Goal: Task Accomplishment & Management: Use online tool/utility

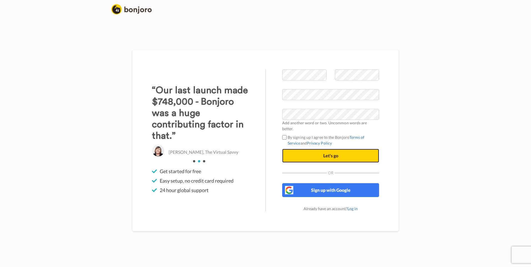
click at [299, 155] on button "Let's go" at bounding box center [330, 156] width 97 height 14
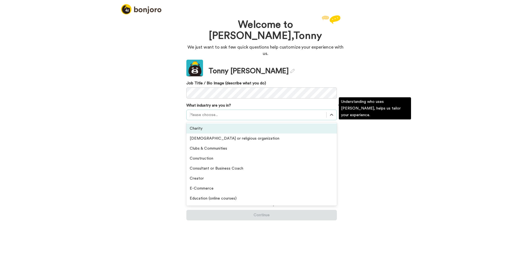
click at [311, 112] on div at bounding box center [256, 115] width 134 height 7
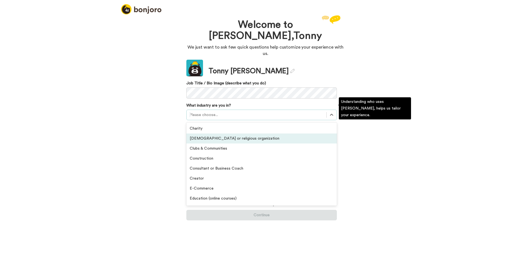
click at [300, 134] on div "[DEMOGRAPHIC_DATA] or religious organization" at bounding box center [261, 139] width 150 height 10
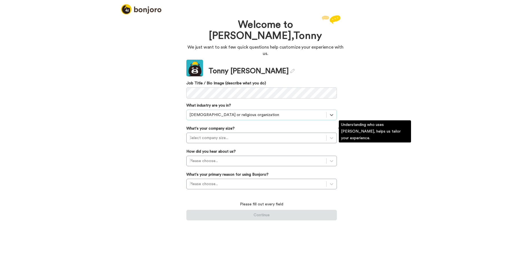
click at [296, 139] on div "Update Tonny Smith Job Title / Bio Image (describe what you do) What industry a…" at bounding box center [261, 140] width 150 height 161
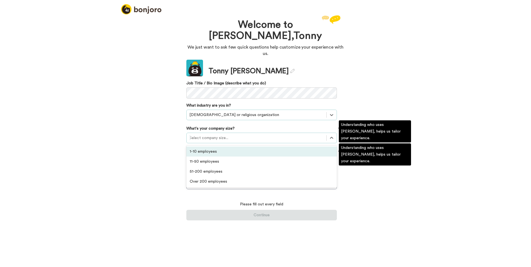
click at [292, 135] on div at bounding box center [256, 138] width 134 height 7
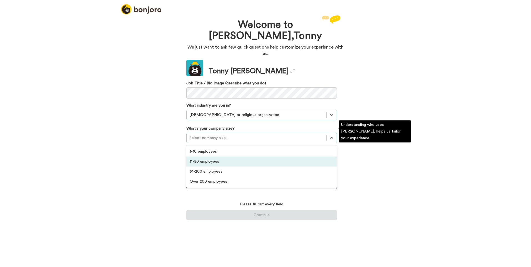
click at [280, 157] on div "11-50 employees" at bounding box center [261, 162] width 150 height 10
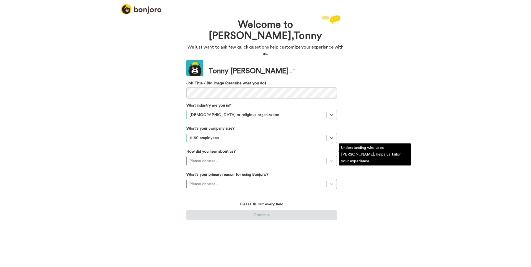
click at [277, 163] on div "Update Tonny Smith Job Title / Bio Image (describe what you do) What industry a…" at bounding box center [261, 140] width 150 height 161
click at [277, 158] on div "Please choose..." at bounding box center [257, 161] width 140 height 9
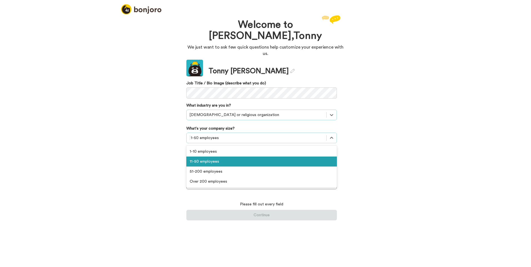
click at [258, 135] on div at bounding box center [256, 138] width 134 height 7
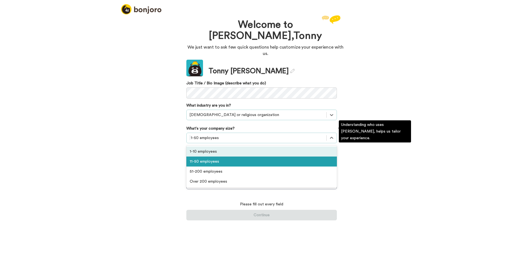
click at [249, 148] on div "1-10 employees" at bounding box center [261, 152] width 150 height 10
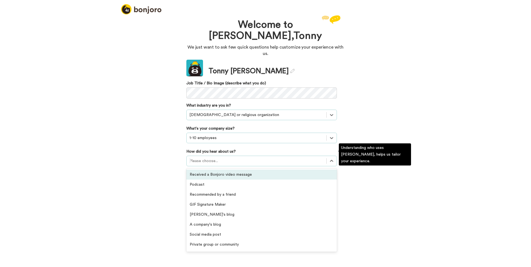
click at [249, 158] on div at bounding box center [256, 161] width 134 height 7
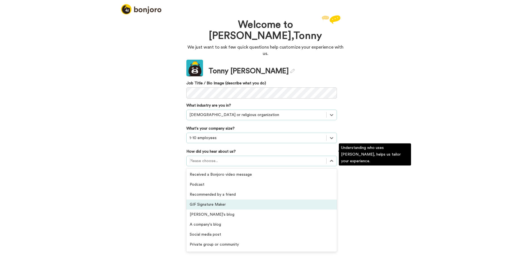
click at [244, 201] on div "GIF Signature Maker" at bounding box center [261, 205] width 150 height 10
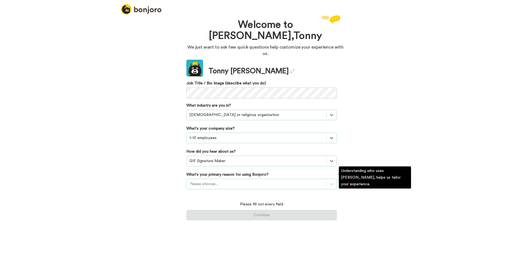
click at [234, 181] on div at bounding box center [256, 184] width 134 height 7
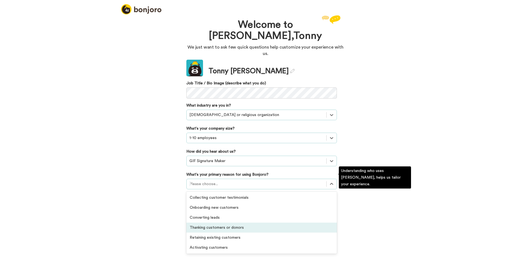
click at [236, 223] on div "Thanking customers or donors" at bounding box center [261, 228] width 150 height 10
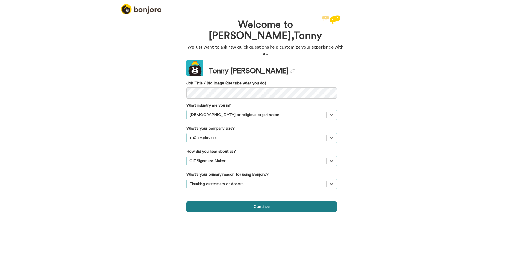
click at [240, 202] on button "Continue" at bounding box center [261, 207] width 150 height 11
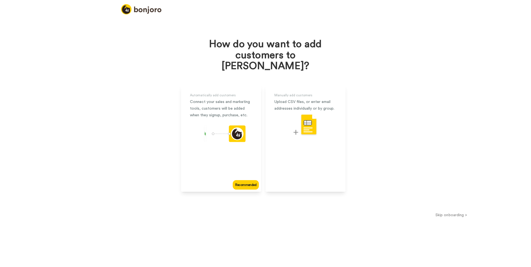
click at [449, 212] on button "Skip onboarding >" at bounding box center [451, 215] width 159 height 6
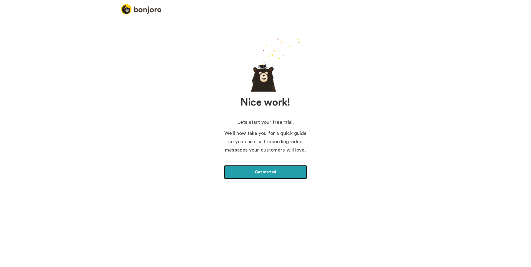
click at [255, 175] on link "Get started" at bounding box center [265, 172] width 83 height 14
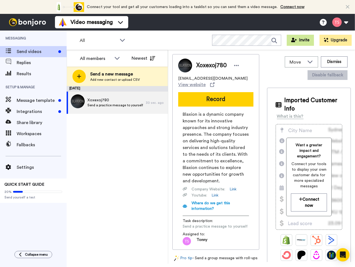
click at [305, 41] on button "Invite" at bounding box center [300, 40] width 27 height 11
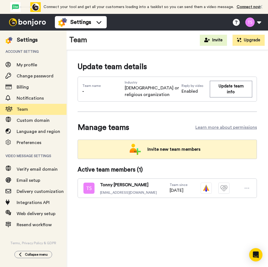
click at [167, 150] on span "Invite new team members" at bounding box center [174, 149] width 62 height 11
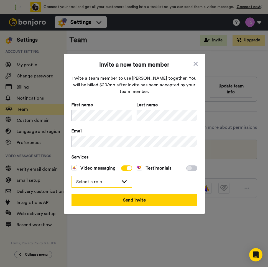
click at [107, 182] on div "Select a role" at bounding box center [97, 182] width 42 height 7
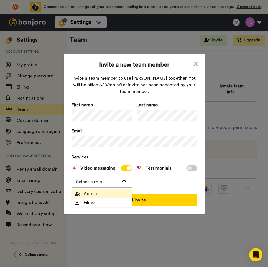
click at [103, 195] on li "Admin" at bounding box center [102, 193] width 61 height 9
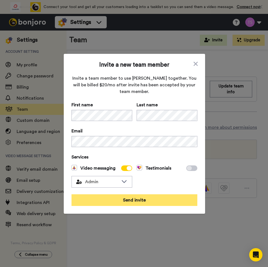
click at [147, 202] on button "Send invite" at bounding box center [135, 200] width 126 height 12
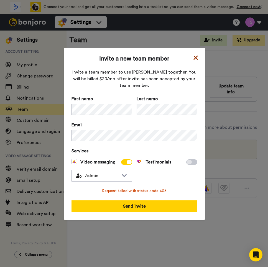
click at [194, 59] on icon at bounding box center [196, 58] width 4 height 4
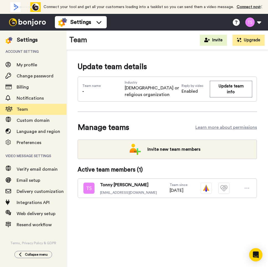
click at [26, 20] on img at bounding box center [28, 22] width 42 height 8
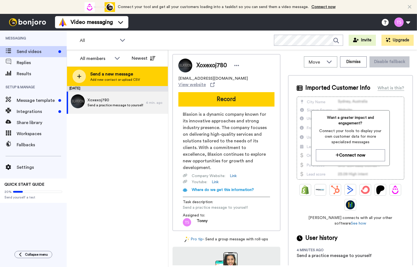
click at [140, 76] on div "Send a new message Add new contact or upload CSV" at bounding box center [117, 76] width 101 height 19
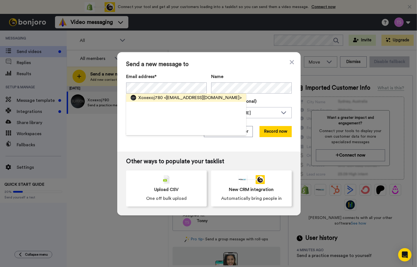
click at [164, 98] on span "<[EMAIL_ADDRESS][DOMAIN_NAME]>" at bounding box center [203, 97] width 78 height 7
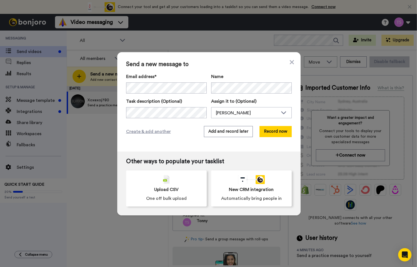
click at [141, 127] on div "Create & add another Add and record later Record now" at bounding box center [208, 131] width 165 height 11
click at [272, 132] on button "Record now" at bounding box center [275, 131] width 32 height 11
